Goal: Find specific fact: Find specific fact

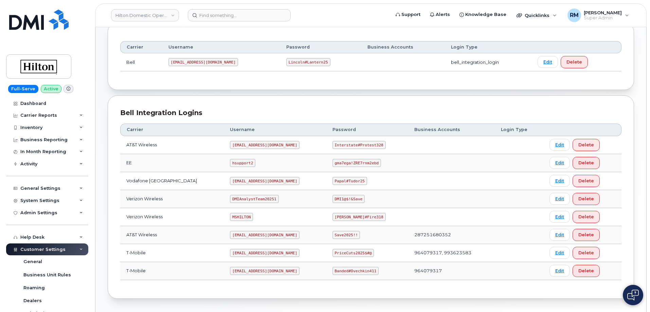
scroll to position [102, 0]
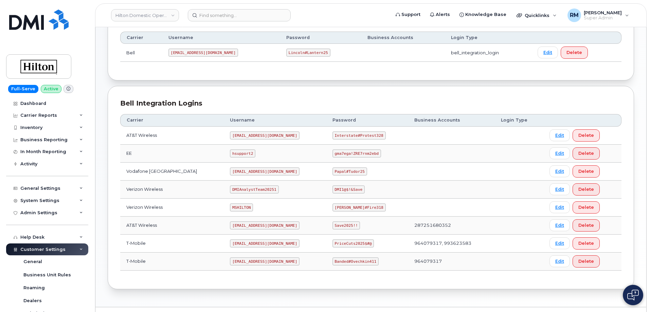
click at [230, 207] on code "MSHILTON" at bounding box center [241, 208] width 23 height 8
copy code "MSHILTON"
drag, startPoint x: 329, startPoint y: 208, endPoint x: 366, endPoint y: 205, distance: 37.5
click at [366, 205] on td "Edward#Fire318" at bounding box center [368, 208] width 82 height 18
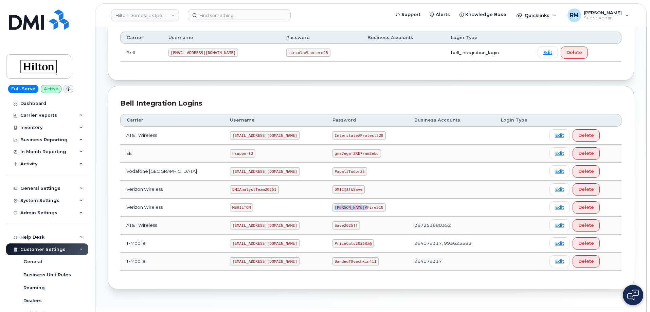
copy code "Edward#Fire318"
click at [215, 15] on input at bounding box center [239, 15] width 103 height 12
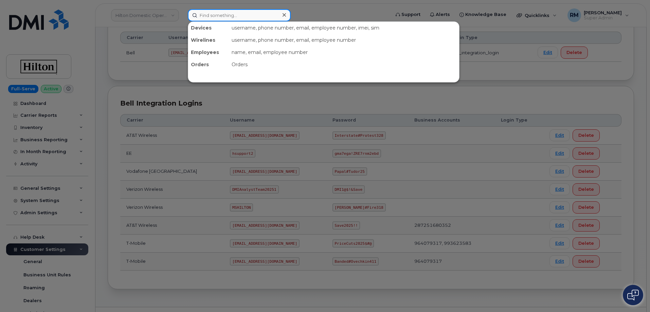
paste input "297151"
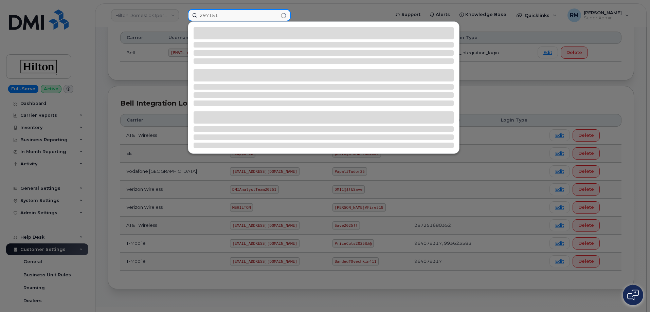
type input "297151"
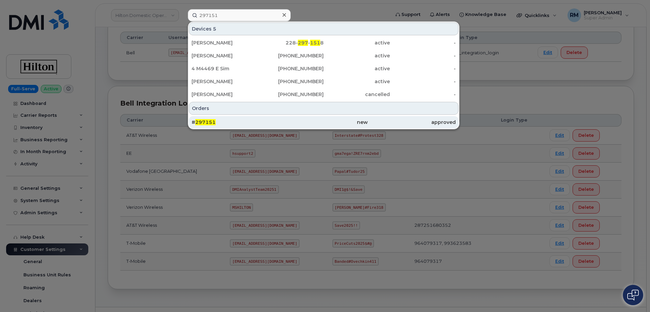
click at [212, 123] on span "297151" at bounding box center [205, 122] width 20 height 6
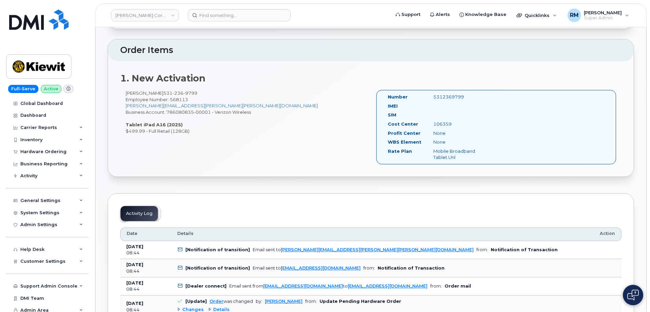
scroll to position [170, 0]
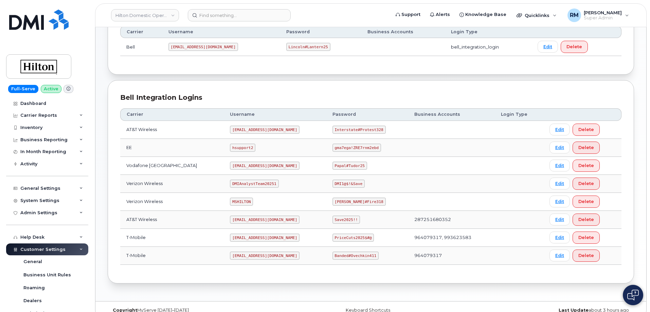
scroll to position [119, 0]
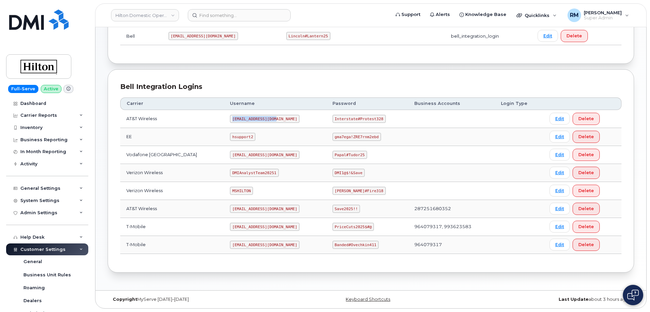
drag, startPoint x: 239, startPoint y: 118, endPoint x: 277, endPoint y: 118, distance: 37.7
click at [277, 118] on td "ms-hilton@dminc.com" at bounding box center [275, 119] width 102 height 18
copy code "ms-hilton@dminc.com"
drag, startPoint x: 328, startPoint y: 118, endPoint x: 393, endPoint y: 120, distance: 65.0
click at [393, 120] on td "Interstate#Protest328" at bounding box center [368, 119] width 82 height 18
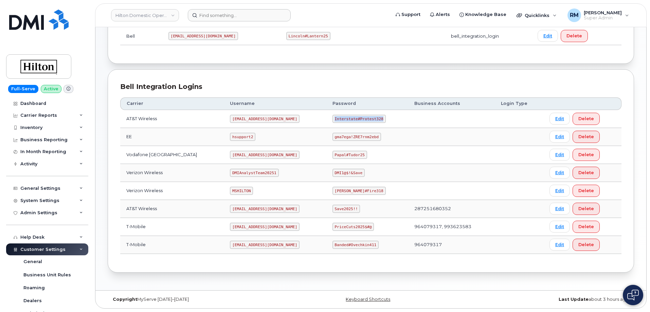
copy code "Interstate#Protest328"
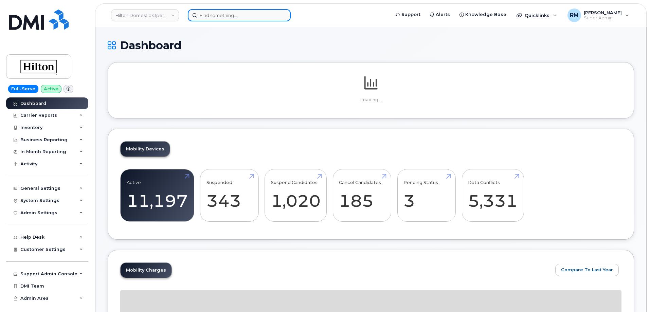
click at [228, 18] on input at bounding box center [239, 15] width 103 height 12
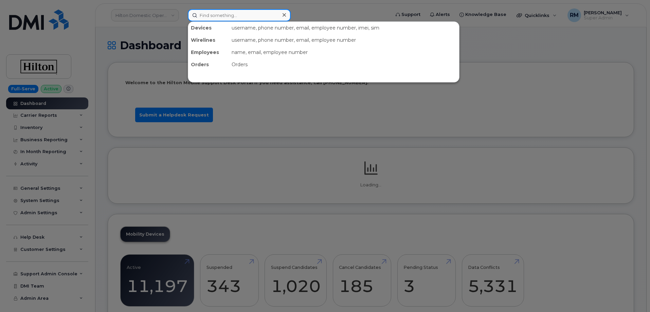
paste input "5715915729"
type input "5715915729"
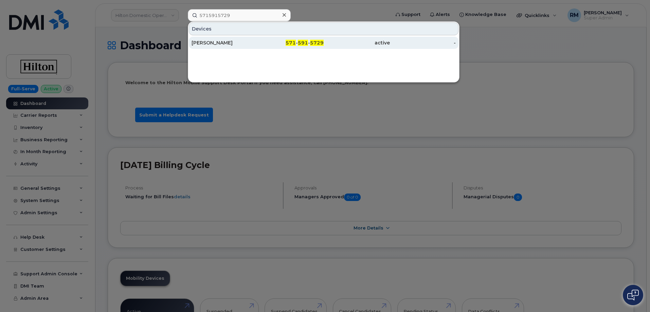
click at [216, 42] on div "[PERSON_NAME]" at bounding box center [225, 42] width 66 height 7
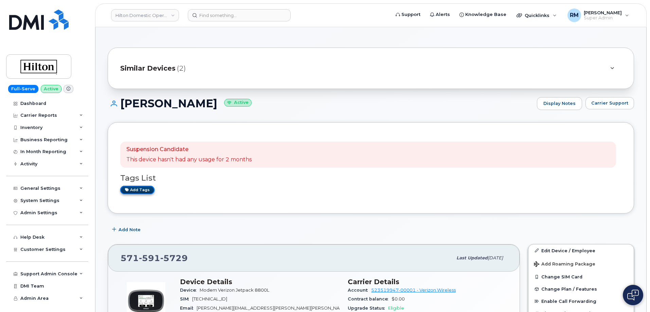
click at [137, 189] on link "Add tags" at bounding box center [137, 190] width 34 height 8
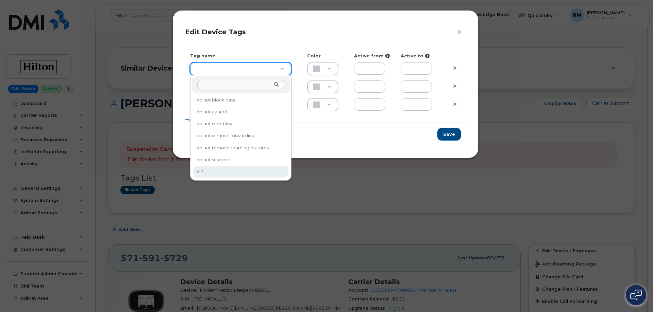
type input "VIP"
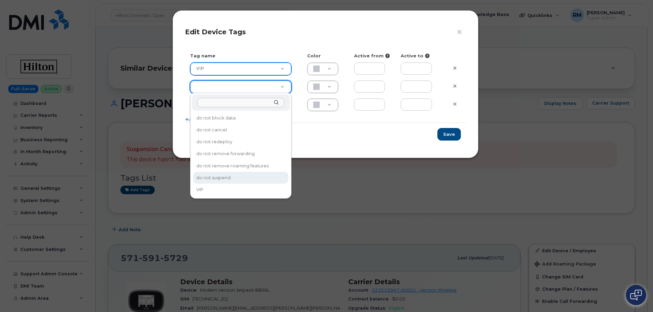
type input "do not suspend"
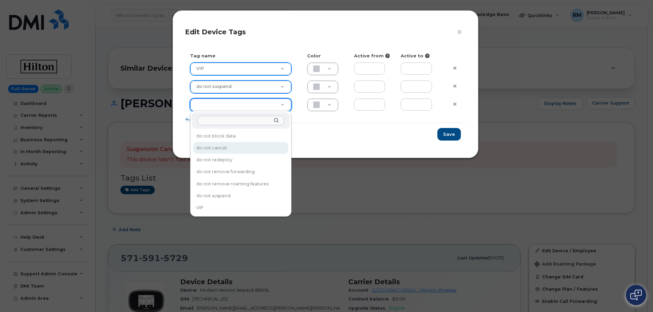
type input "do not cancel"
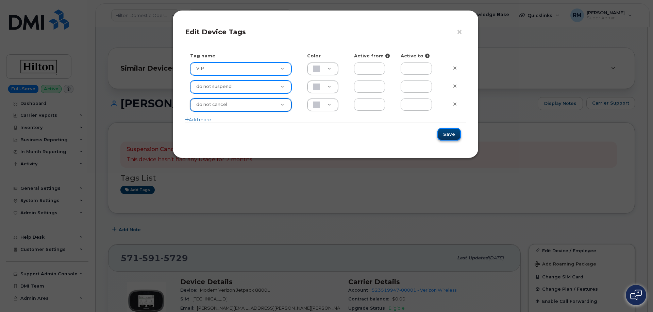
click at [449, 134] on button "Save" at bounding box center [448, 134] width 23 height 13
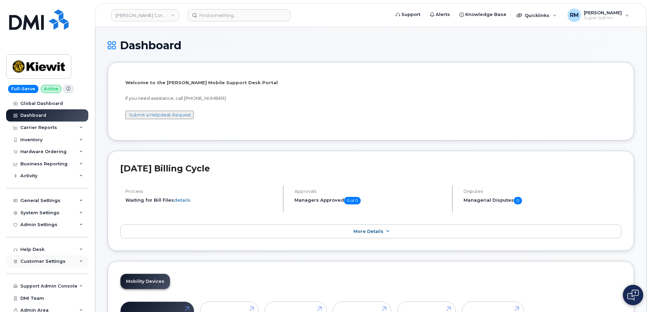
click at [62, 264] on span "Customer Settings" at bounding box center [42, 261] width 45 height 5
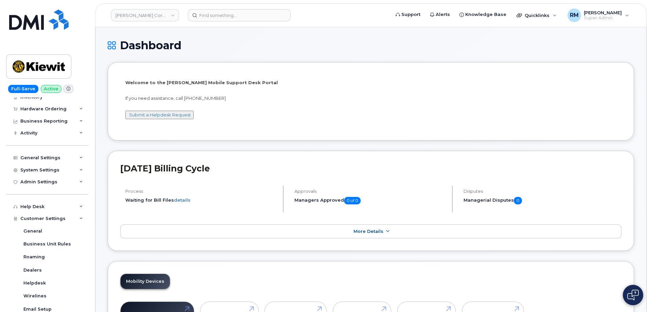
scroll to position [136, 0]
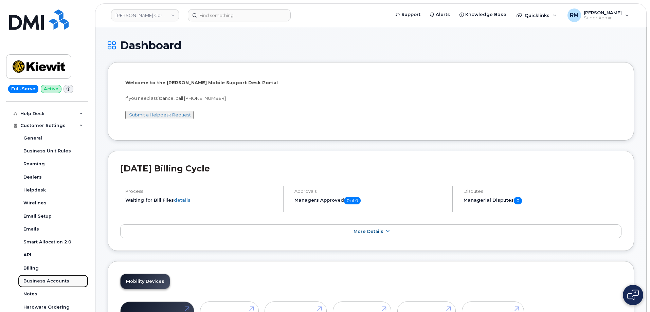
click at [48, 278] on div "Business Accounts" at bounding box center [46, 281] width 46 height 6
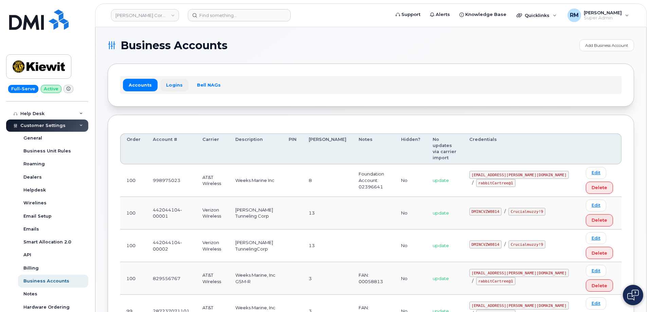
click at [171, 82] on link "Logins" at bounding box center [174, 85] width 28 height 12
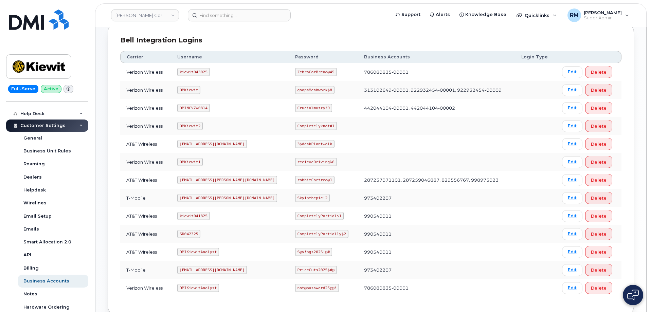
scroll to position [135, 0]
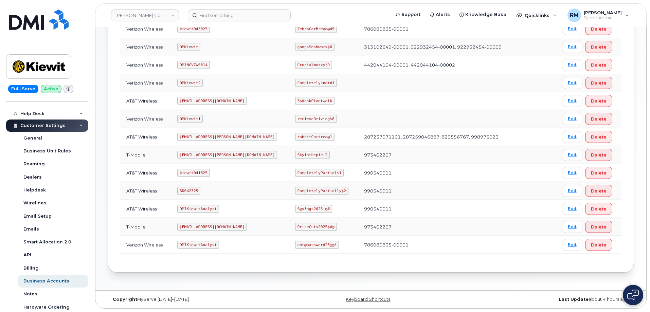
click at [187, 191] on code "SD042325" at bounding box center [188, 191] width 23 height 8
copy code "SD042325"
drag, startPoint x: 276, startPoint y: 192, endPoint x: 332, endPoint y: 190, distance: 56.1
click at [332, 190] on td "CompletelyPartially$2" at bounding box center [323, 191] width 69 height 18
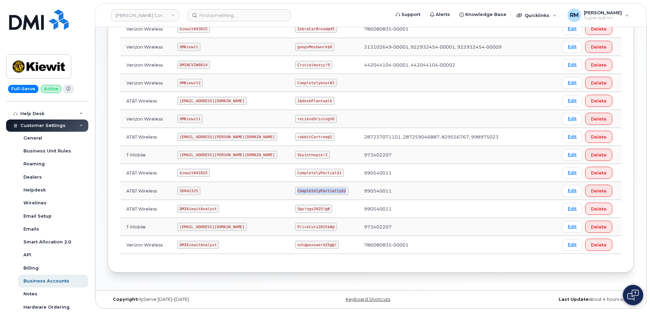
copy code "CompletelyPartially$2"
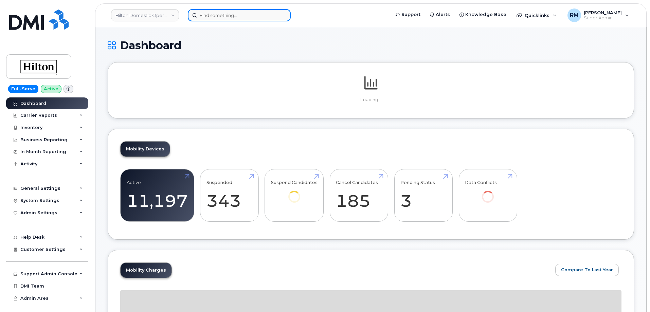
click at [228, 14] on input at bounding box center [239, 15] width 103 height 12
paste input "5715915729"
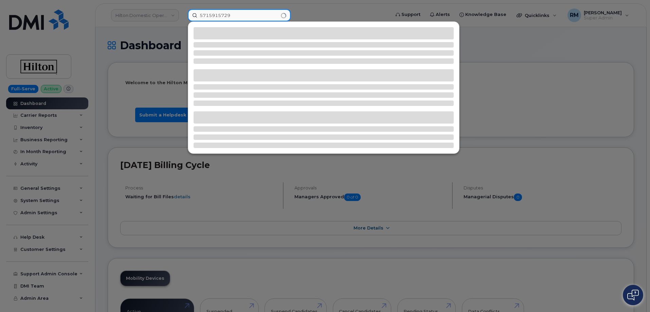
type input "5715915729"
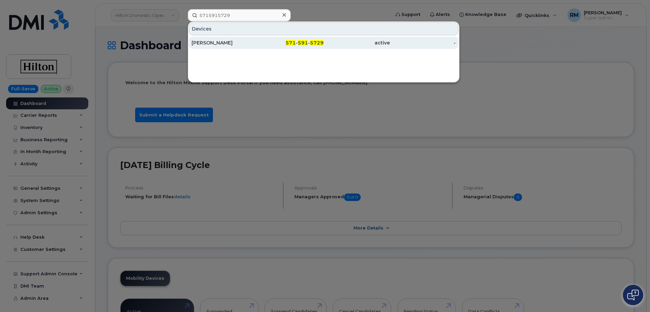
click at [215, 44] on div "[PERSON_NAME]" at bounding box center [225, 42] width 66 height 7
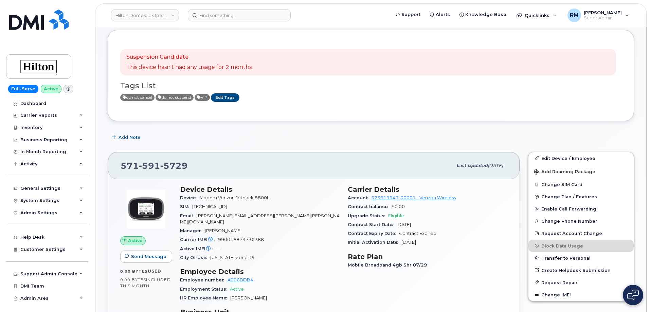
scroll to position [102, 0]
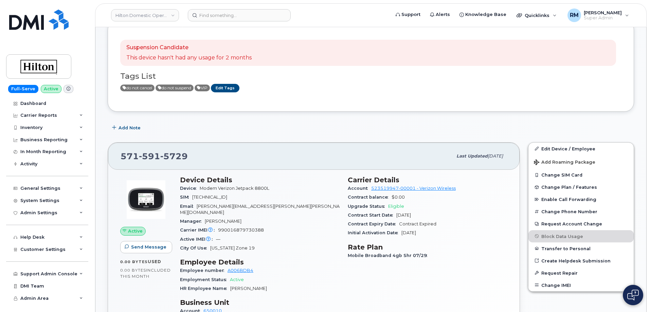
click at [231, 228] on span "990016879730388" at bounding box center [241, 230] width 46 height 5
copy span "990016879730388"
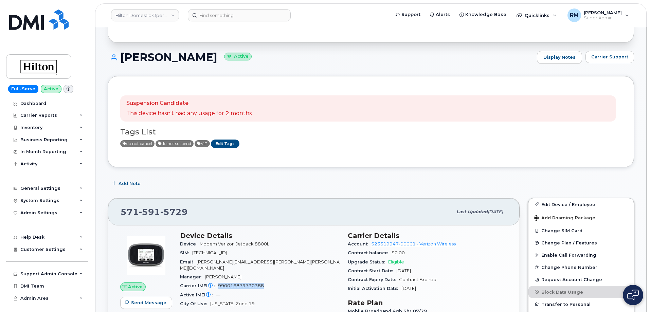
scroll to position [0, 0]
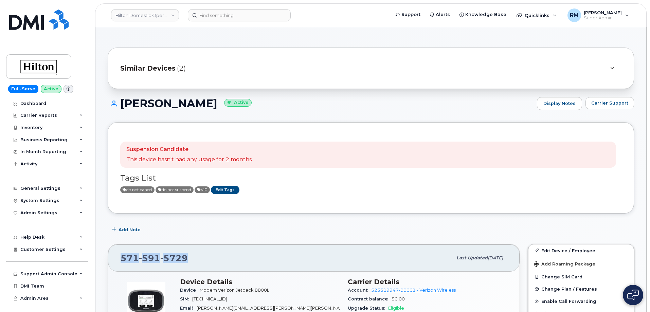
drag, startPoint x: 189, startPoint y: 258, endPoint x: 118, endPoint y: 255, distance: 71.1
click at [118, 255] on div "571 591 5729 Last updated Aug 14, 2025" at bounding box center [314, 258] width 412 height 27
copy span "571 591 5729"
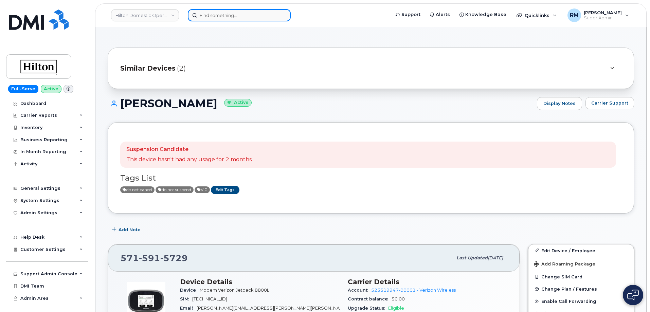
click at [216, 15] on input at bounding box center [239, 15] width 103 height 12
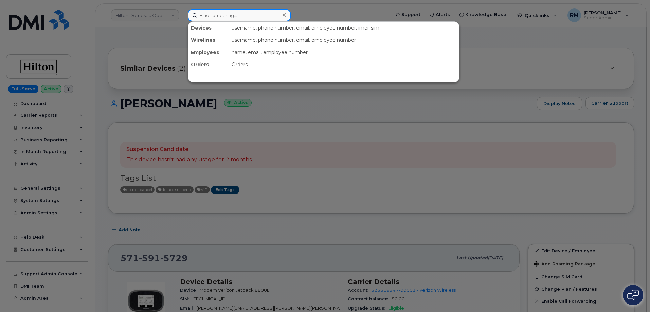
paste input "5714197056"
type input "5714197056"
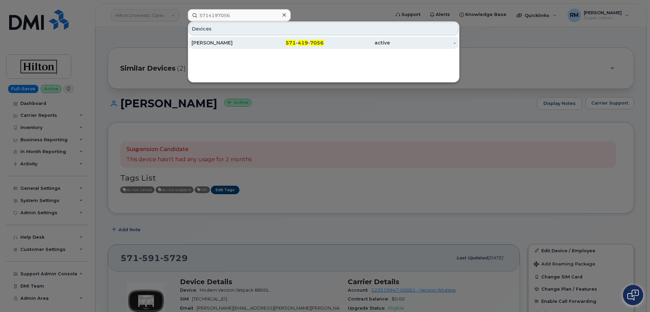
click at [215, 42] on div "Stephen Gangemi" at bounding box center [225, 42] width 66 height 7
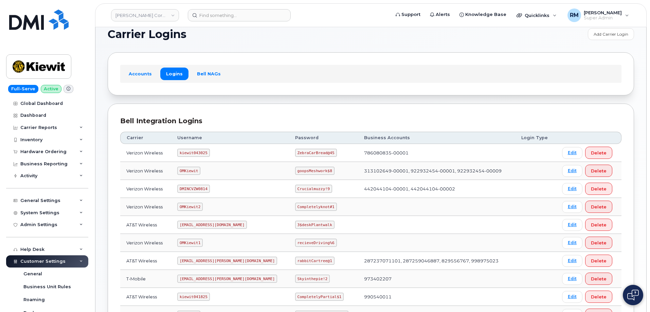
scroll to position [135, 0]
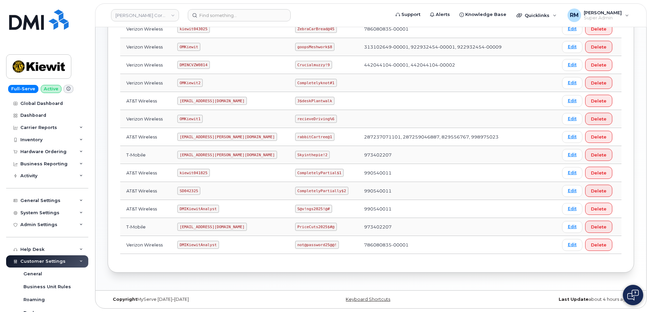
click at [189, 188] on code "SD042325" at bounding box center [188, 191] width 23 height 8
copy code "SD042325"
drag, startPoint x: 276, startPoint y: 191, endPoint x: 330, endPoint y: 186, distance: 53.6
click at [329, 189] on td "CompletelyPartially$2" at bounding box center [323, 191] width 69 height 18
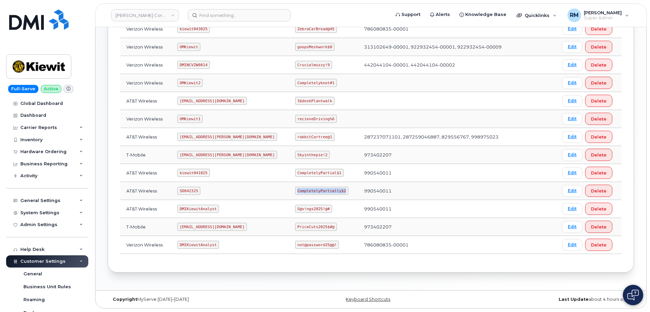
copy code "CompletelyPartially$2"
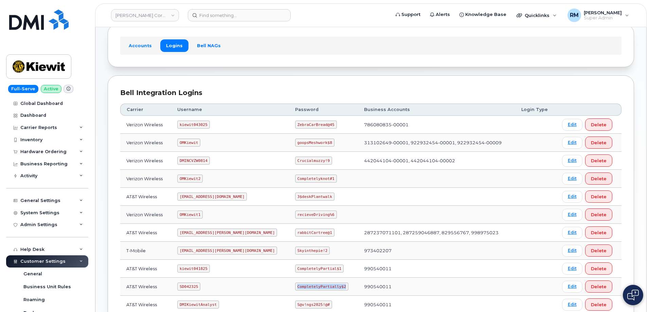
scroll to position [33, 0]
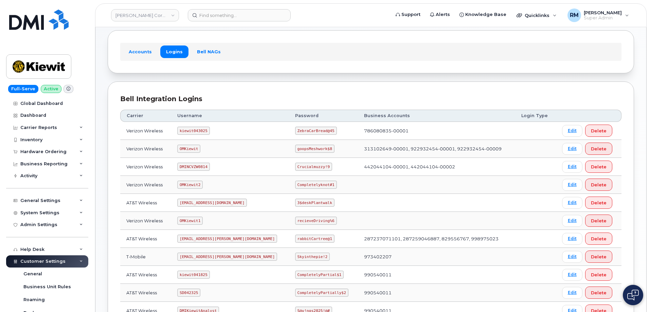
click at [193, 149] on code "OMKiewit" at bounding box center [188, 149] width 23 height 8
copy code "OMKiewit"
click at [295, 148] on code "goopsMeshwork$8" at bounding box center [314, 149] width 39 height 8
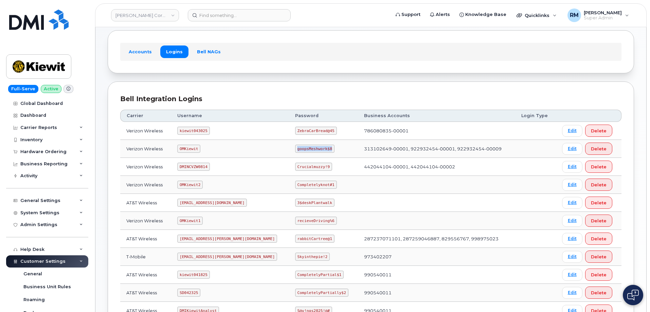
click at [295, 148] on code "goopsMeshwork$8" at bounding box center [314, 149] width 39 height 8
copy code "goopsMeshwork$8"
click at [190, 150] on code "OMKiewit" at bounding box center [188, 149] width 23 height 8
copy code "OMKiewit"
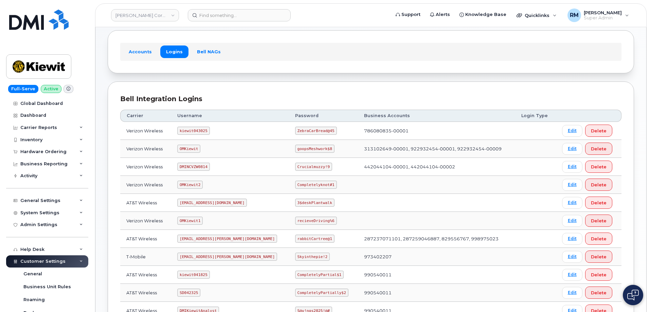
click at [535, 92] on div "Bell Integration Logins Carrier Username Password Business Accounts Login Type …" at bounding box center [371, 229] width 527 height 294
drag, startPoint x: 455, startPoint y: 150, endPoint x: 438, endPoint y: 150, distance: 16.7
click at [438, 150] on td "313102649-00001, 922932454-00001, 922932454-00009" at bounding box center [436, 149] width 157 height 18
copy td "922932454-00009"
click at [191, 147] on code "OMKiewit" at bounding box center [188, 149] width 23 height 8
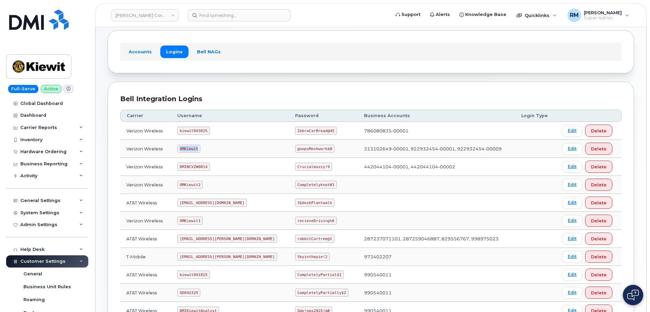
click at [191, 147] on code "OMKiewit" at bounding box center [188, 149] width 23 height 8
copy code "OMKiewit"
